Goal: Find contact information: Obtain details needed to contact an individual or organization

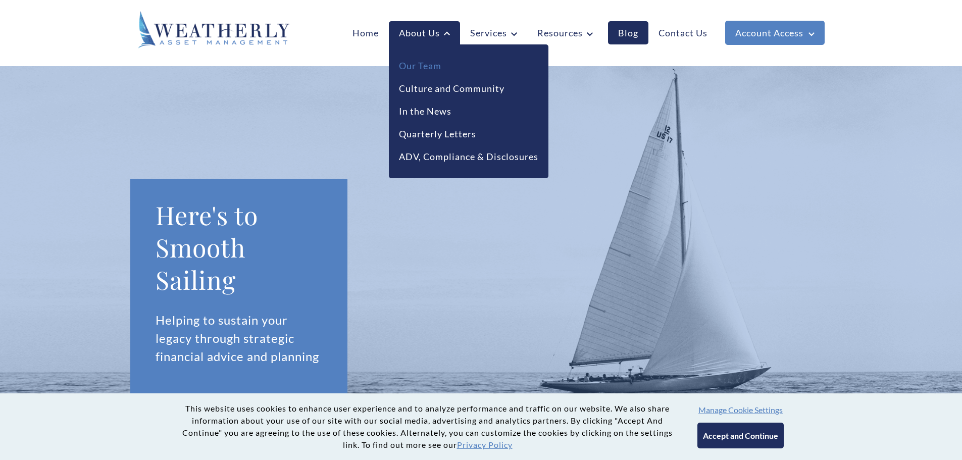
click at [422, 66] on link "Our Team" at bounding box center [420, 66] width 42 height 14
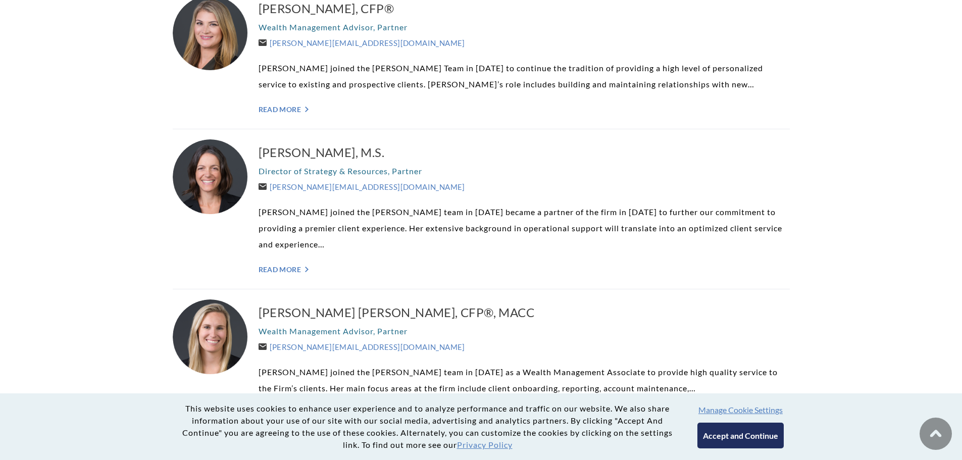
scroll to position [656, 0]
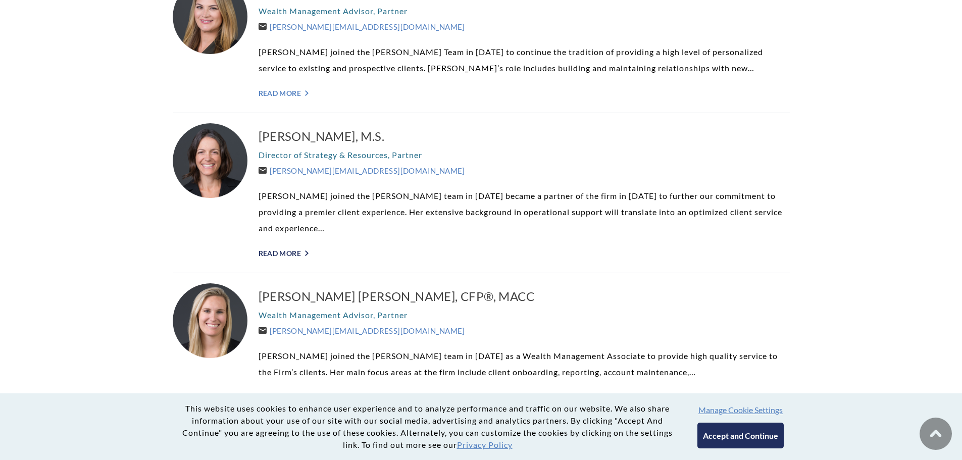
click at [307, 253] on icon "">" at bounding box center [307, 253] width 4 height 6
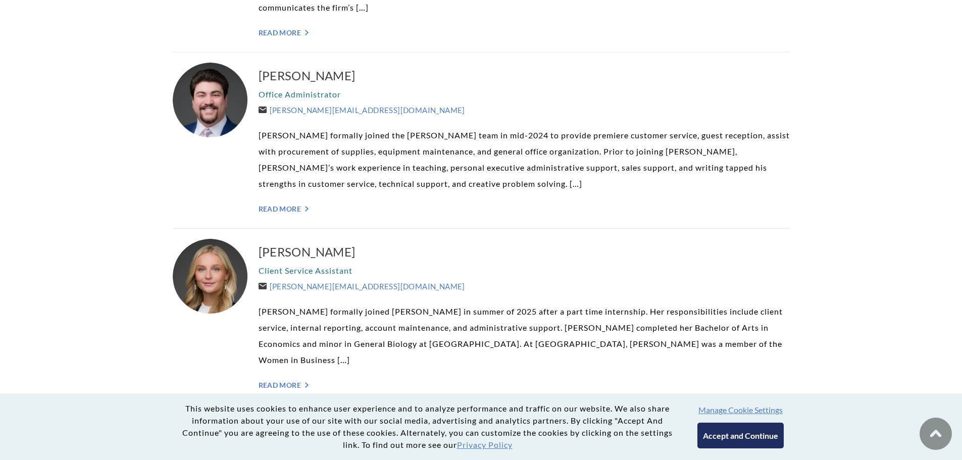
scroll to position [2575, 0]
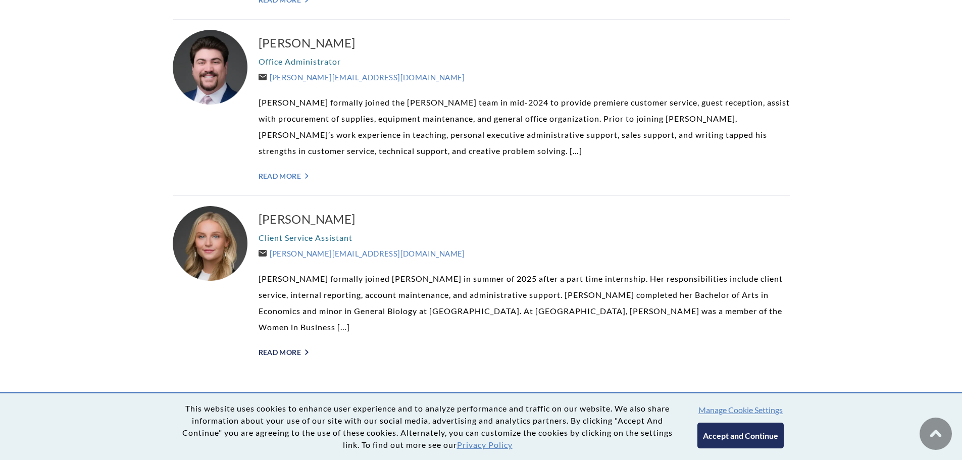
click at [294, 348] on link "Read More ">" at bounding box center [524, 352] width 531 height 9
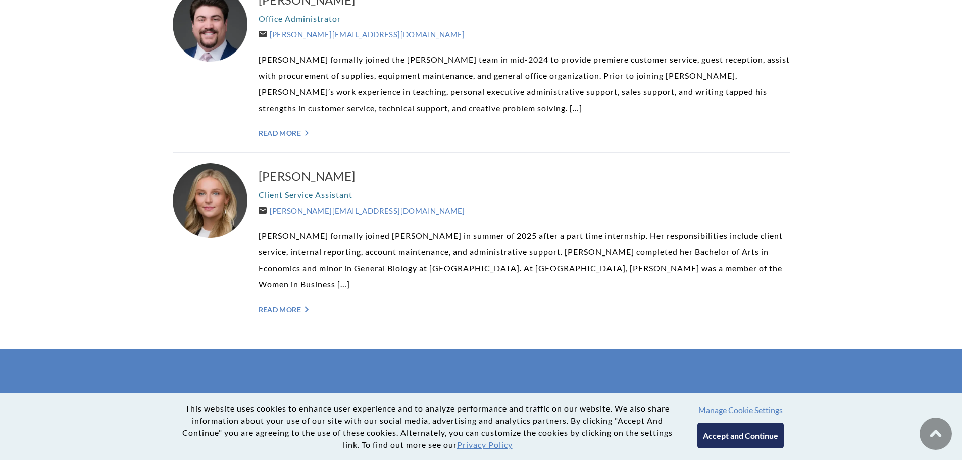
scroll to position [2584, 0]
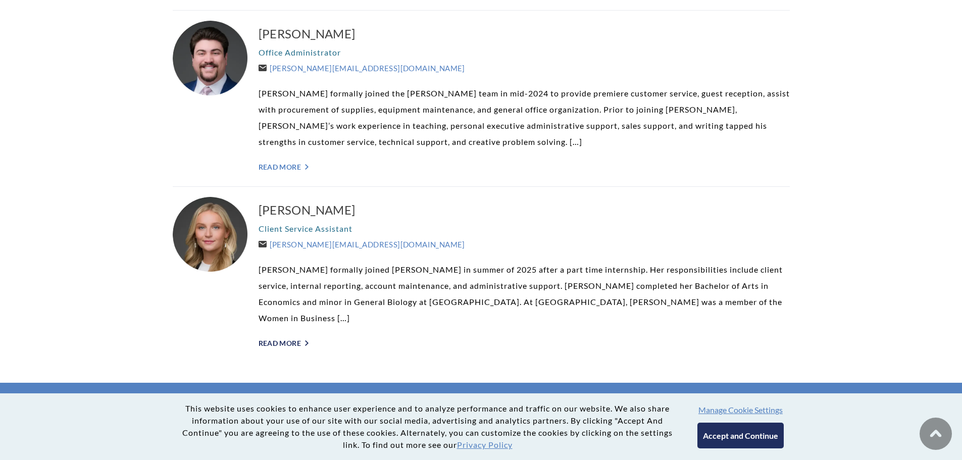
click at [292, 339] on link "Read More ">" at bounding box center [524, 343] width 531 height 9
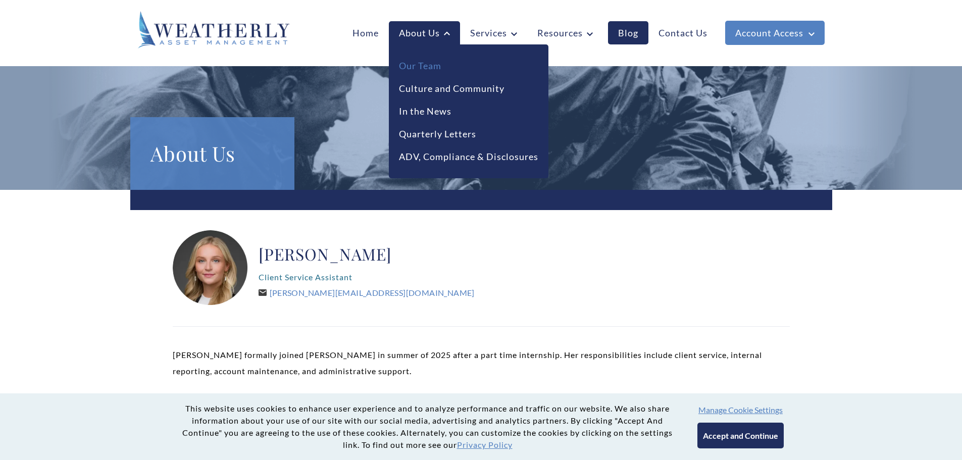
click at [417, 65] on link "Our Team" at bounding box center [420, 66] width 42 height 14
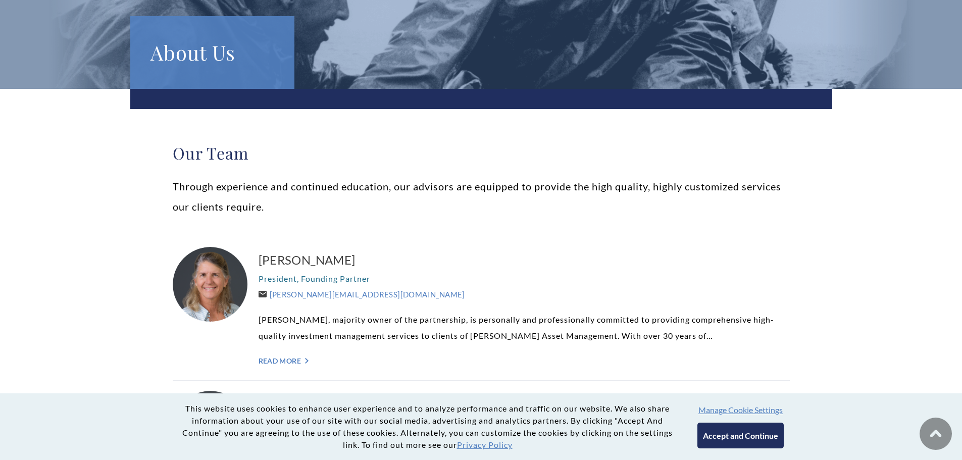
scroll to position [151, 0]
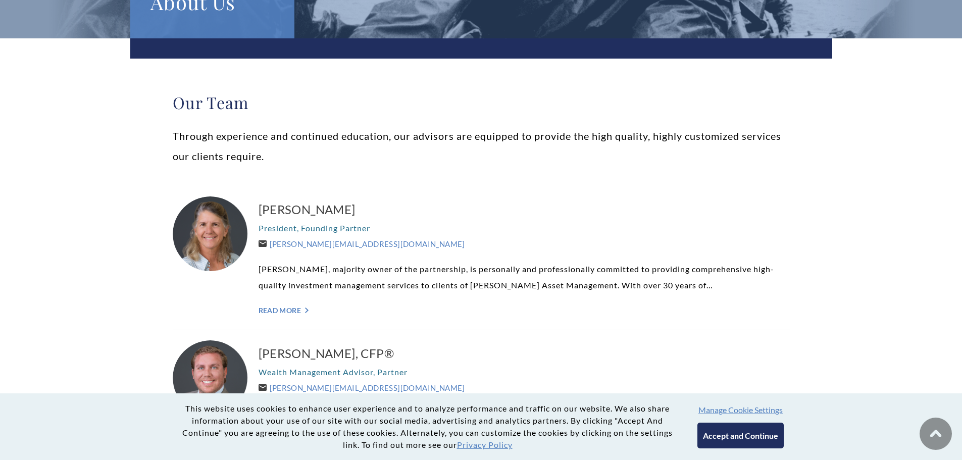
click at [284, 315] on div "[PERSON_NAME] President, Founding Partner [PERSON_NAME][EMAIL_ADDRESS][DOMAIN_N…" at bounding box center [524, 257] width 531 height 123
click at [297, 311] on link "Read More ">" at bounding box center [524, 310] width 531 height 9
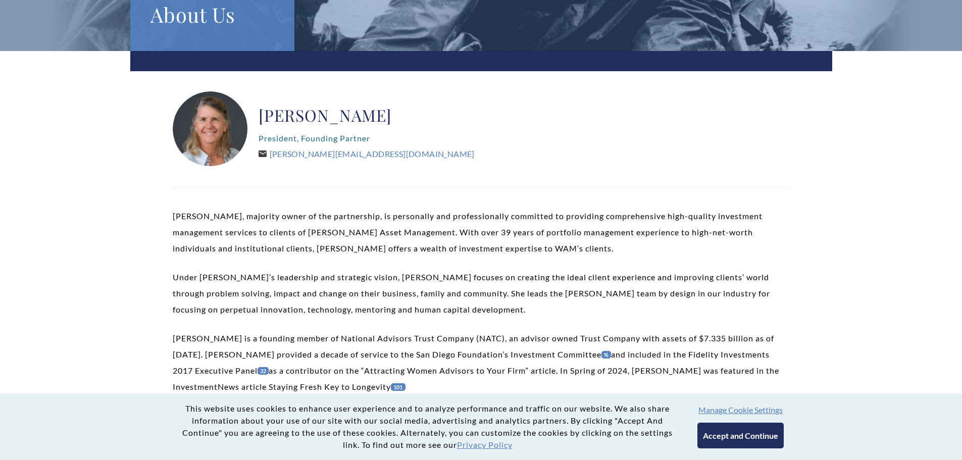
scroll to position [151, 0]
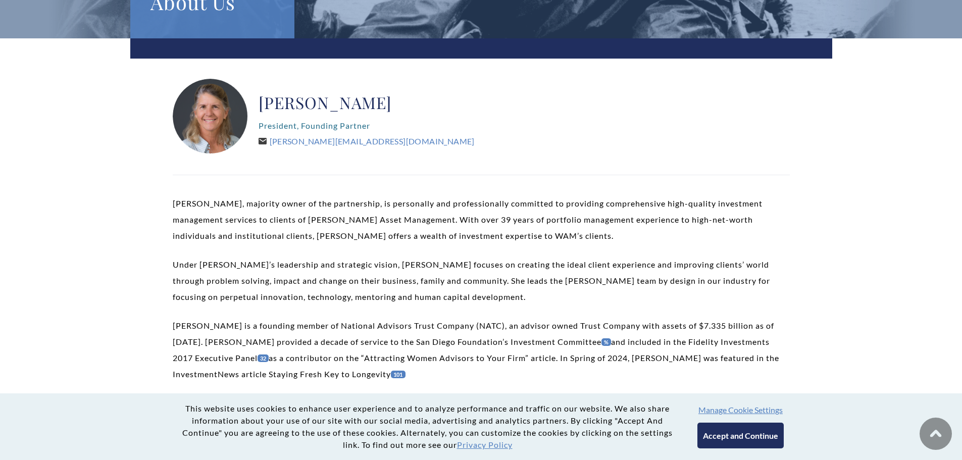
click at [750, 438] on button "Accept and Continue" at bounding box center [740, 436] width 86 height 26
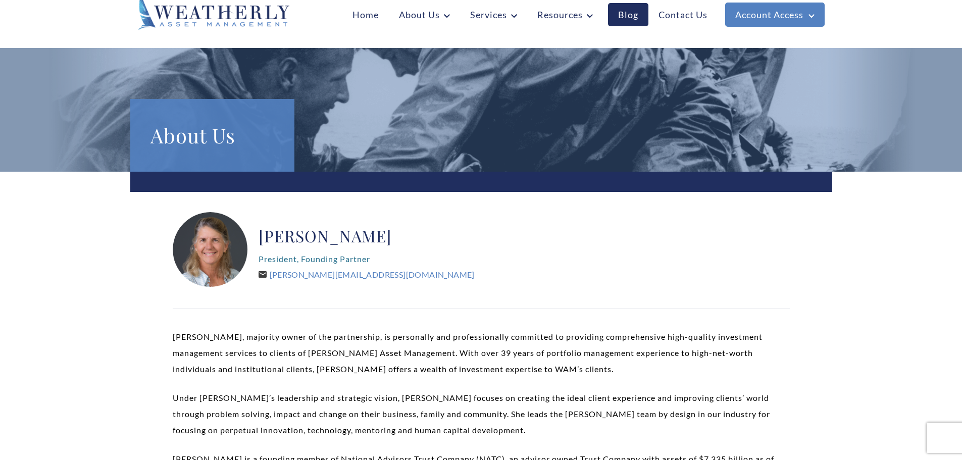
scroll to position [0, 0]
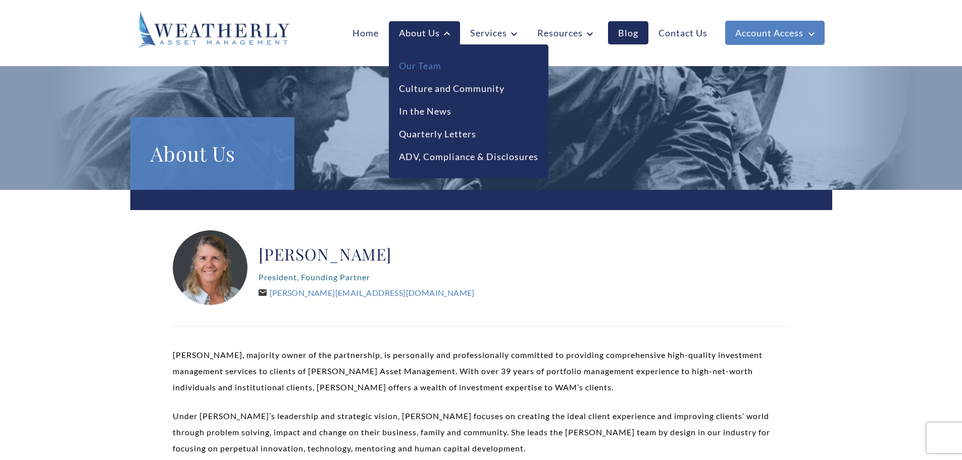
click at [418, 59] on link "Our Team" at bounding box center [420, 66] width 42 height 14
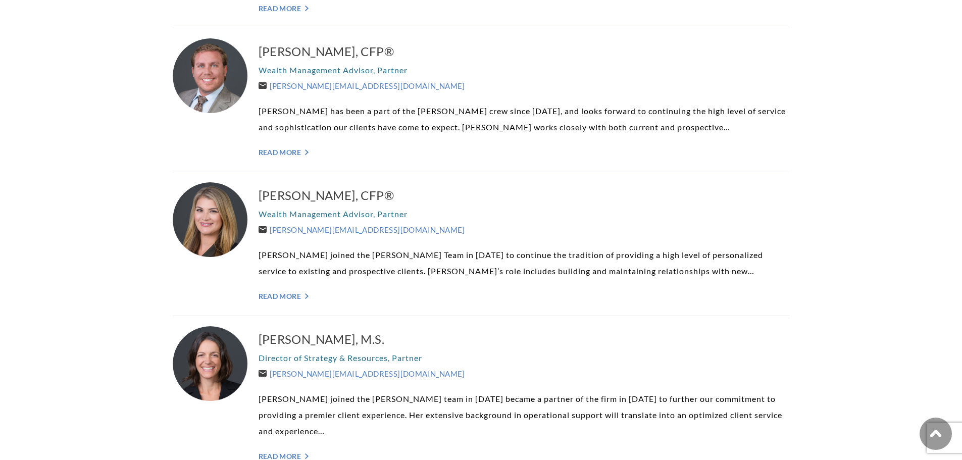
scroll to position [454, 0]
click at [308, 294] on icon "">" at bounding box center [307, 295] width 4 height 6
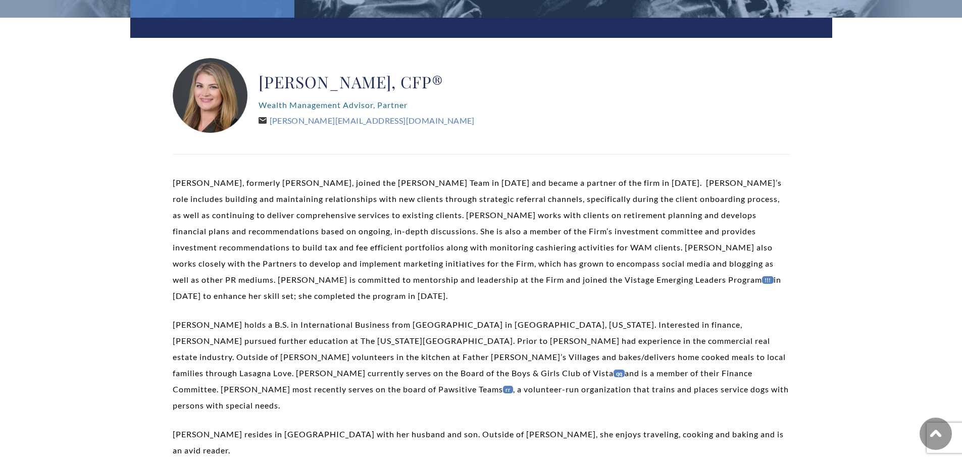
scroll to position [151, 0]
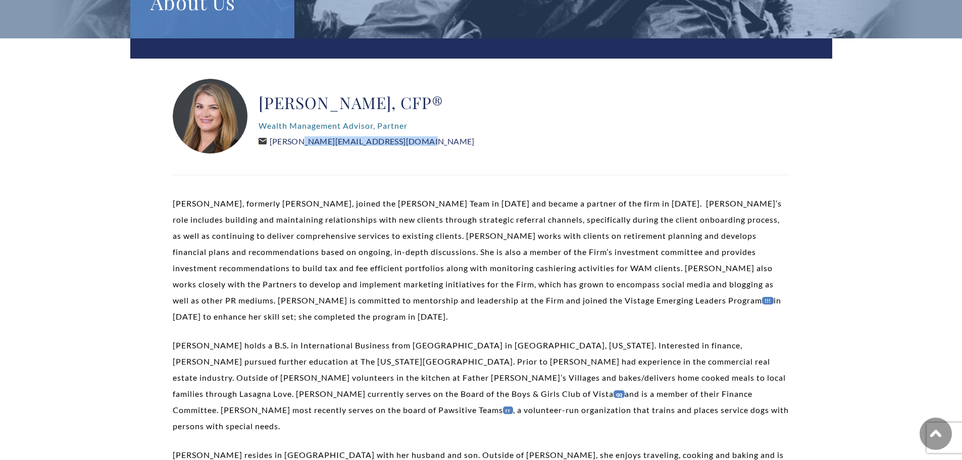
drag, startPoint x: 402, startPoint y: 144, endPoint x: 272, endPoint y: 144, distance: 130.3
click at [272, 144] on div "[PERSON_NAME], CFP® Wealth Management Advisor, Partner [PERSON_NAME][EMAIL_ADDR…" at bounding box center [367, 117] width 216 height 76
copy link "[PERSON_NAME][EMAIL_ADDRESS][DOMAIN_NAME]"
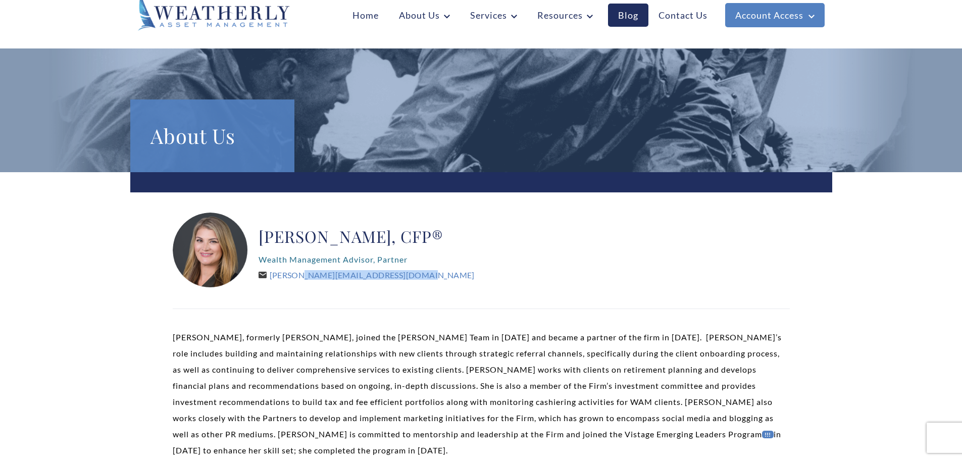
scroll to position [0, 0]
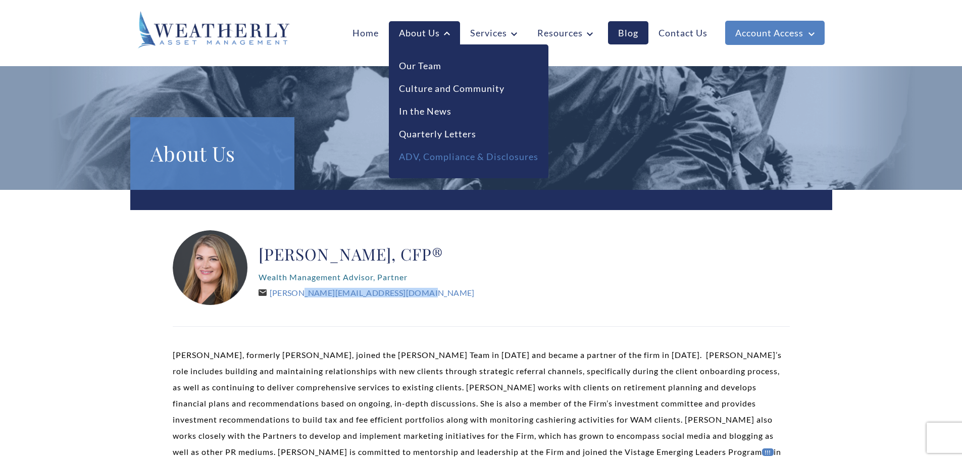
click at [425, 158] on link "ADV, Compliance & Disclosures" at bounding box center [468, 157] width 139 height 14
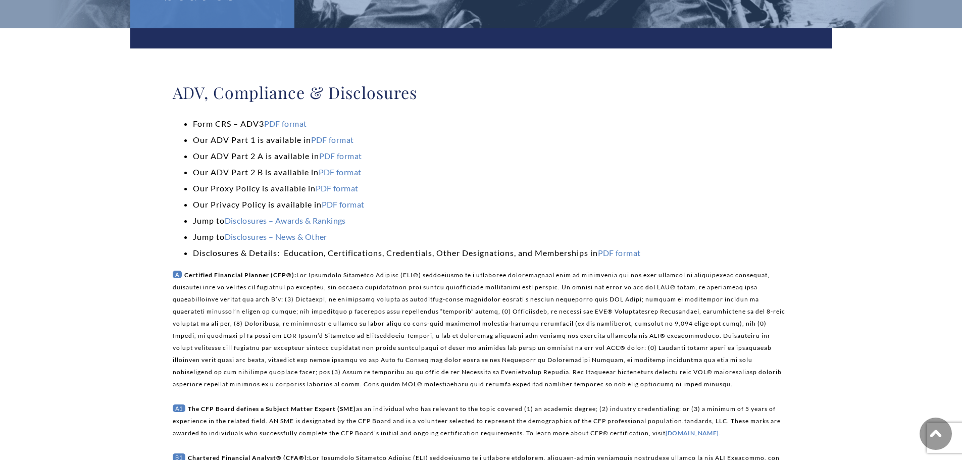
scroll to position [151, 0]
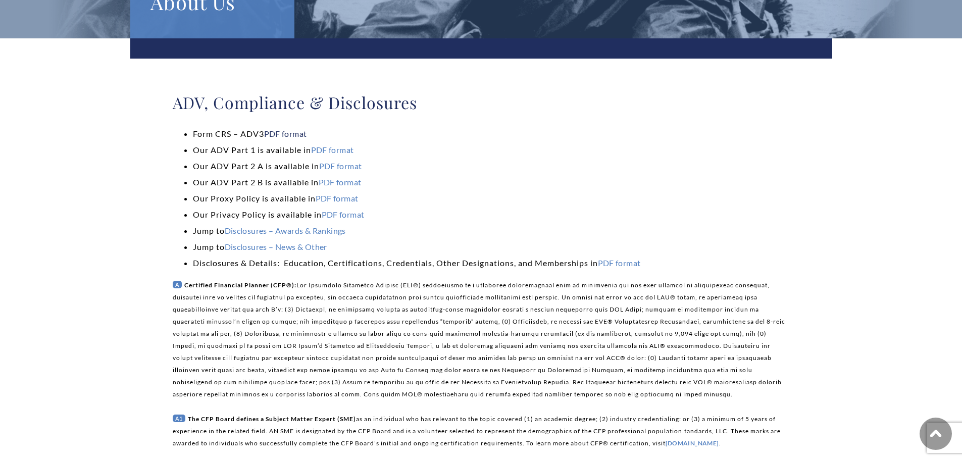
click at [299, 133] on link "PDF format" at bounding box center [285, 134] width 43 height 10
